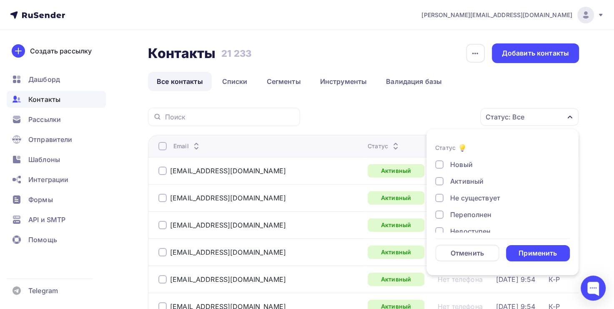
click at [437, 198] on div at bounding box center [439, 197] width 8 height 8
click at [441, 215] on div at bounding box center [439, 214] width 8 height 8
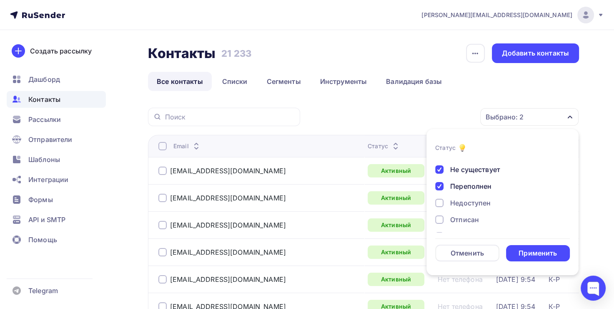
scroll to position [29, 0]
click at [440, 202] on div at bounding box center [439, 202] width 8 height 8
click at [439, 218] on div at bounding box center [439, 218] width 8 height 8
click at [439, 204] on div at bounding box center [439, 204] width 8 height 8
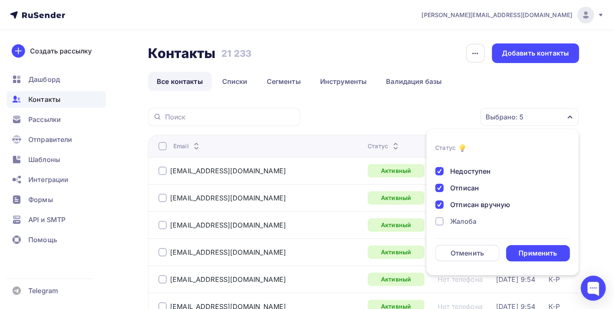
click at [441, 228] on div "Новый Активный Не существует Переполнен Недоступен Отписан Отписан вручную [GEO…" at bounding box center [502, 165] width 135 height 133
click at [437, 220] on div at bounding box center [439, 221] width 8 height 8
click at [542, 251] on div "Применить" at bounding box center [538, 253] width 38 height 10
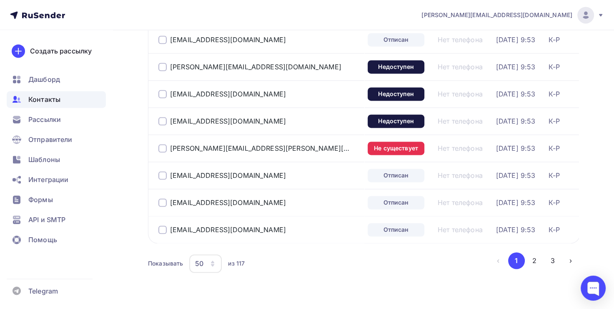
scroll to position [1284, 0]
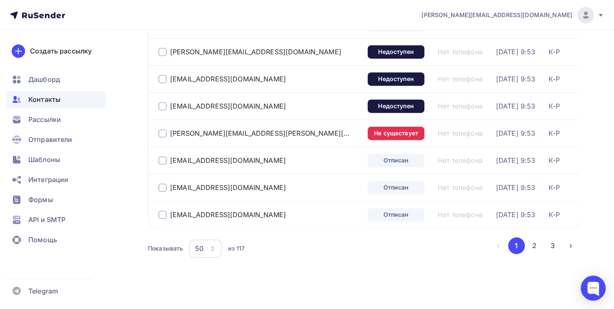
click at [216, 246] on icon "button" at bounding box center [212, 248] width 7 height 7
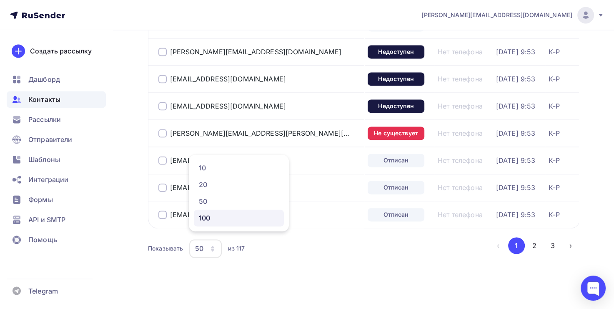
click at [221, 214] on div "100" at bounding box center [239, 218] width 80 height 10
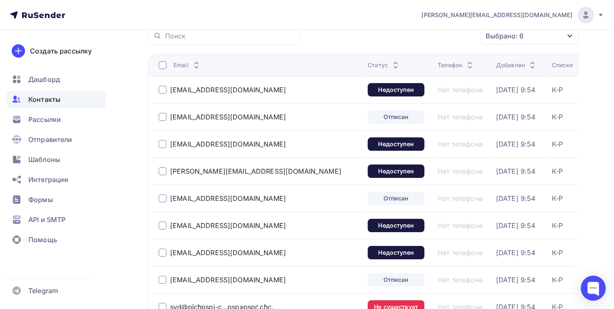
scroll to position [66, 0]
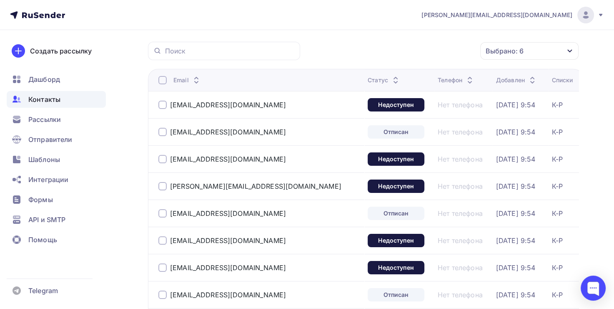
click at [165, 79] on div at bounding box center [162, 80] width 8 height 8
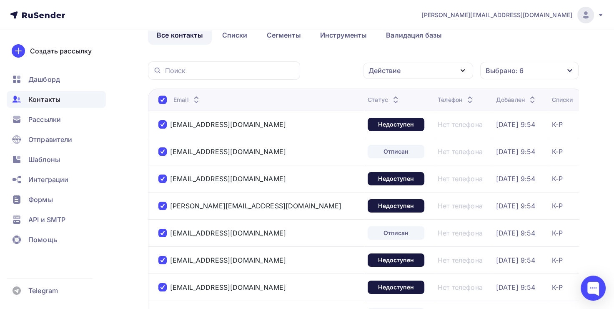
scroll to position [40, 0]
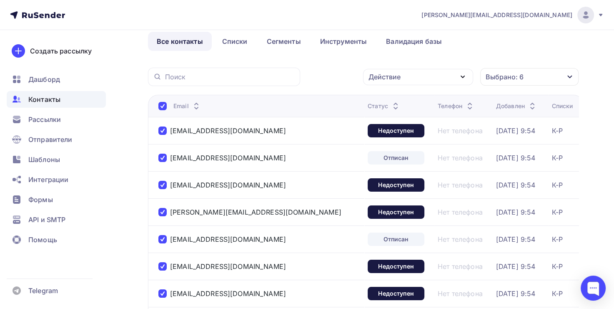
click at [442, 80] on div "Действие" at bounding box center [418, 77] width 110 height 16
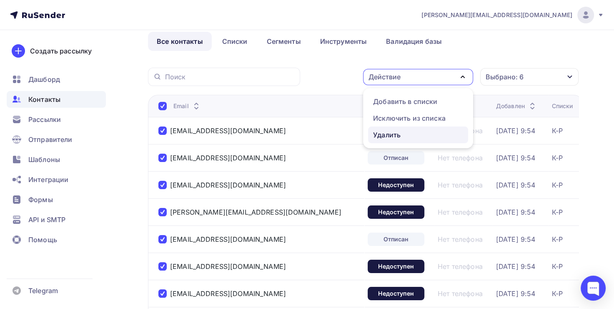
click at [417, 131] on div "Удалить" at bounding box center [418, 135] width 90 height 10
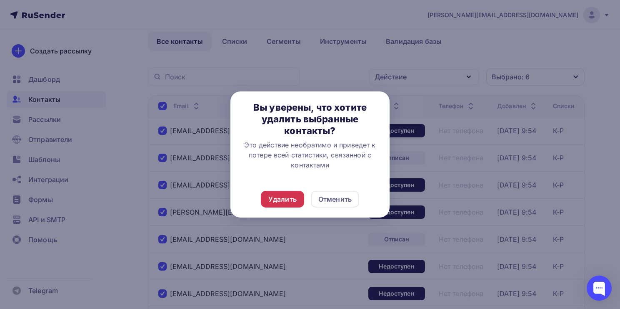
click at [281, 199] on div "Удалить" at bounding box center [283, 199] width 28 height 10
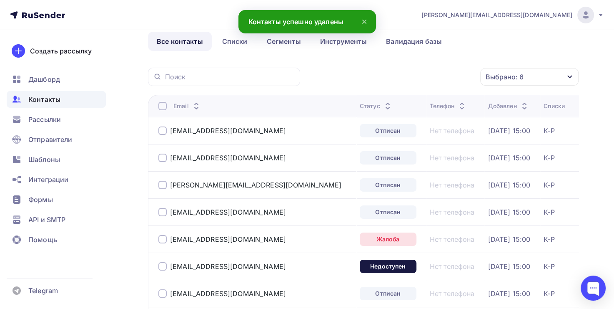
click at [162, 106] on div at bounding box center [162, 106] width 8 height 8
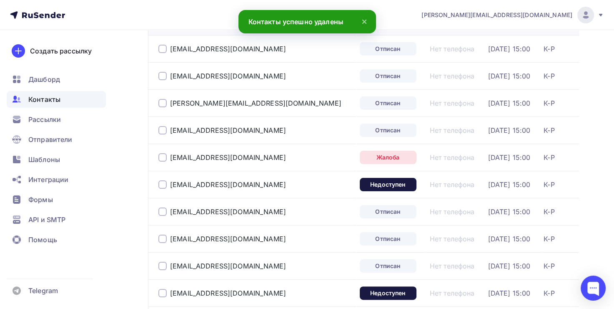
scroll to position [0, 0]
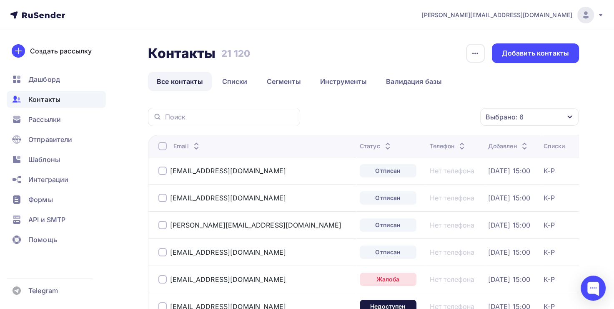
click at [162, 147] on div at bounding box center [162, 146] width 8 height 8
click at [400, 116] on div "Действие" at bounding box center [385, 117] width 32 height 10
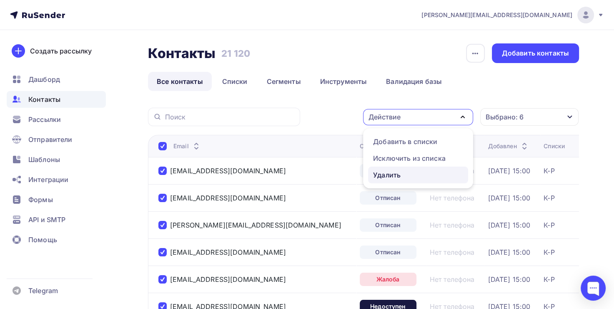
click at [389, 170] on div "Удалить" at bounding box center [387, 175] width 28 height 10
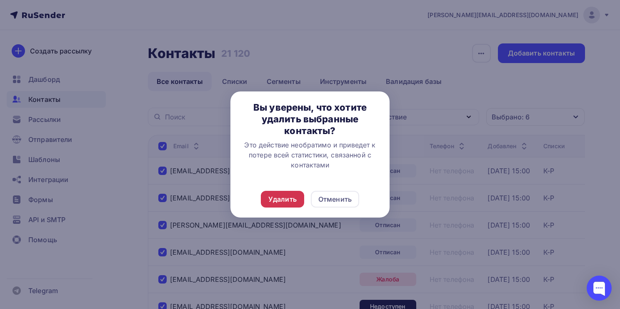
click at [277, 198] on div "Удалить" at bounding box center [283, 199] width 28 height 10
